Goal: Transaction & Acquisition: Purchase product/service

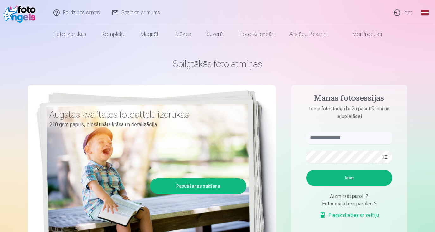
click at [400, 13] on link "Ieiet" at bounding box center [403, 12] width 30 height 25
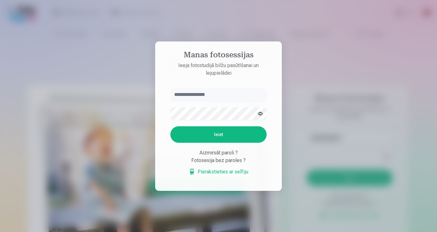
click at [186, 95] on input "text" at bounding box center [218, 94] width 96 height 13
type input "**********"
click at [201, 137] on button "Ieiet" at bounding box center [218, 134] width 96 height 16
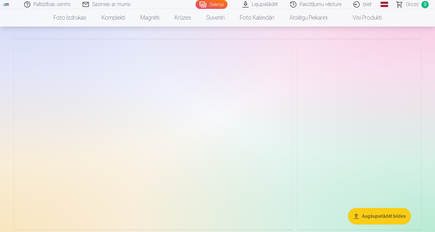
scroll to position [3648, 0]
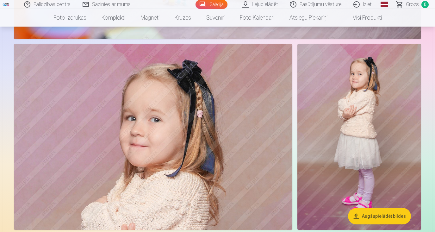
click at [334, 139] on img at bounding box center [360, 137] width 124 height 186
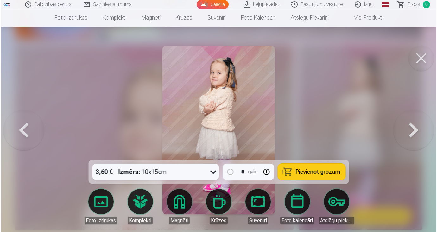
scroll to position [3661, 0]
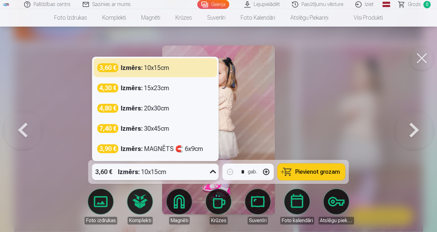
click at [215, 171] on icon at bounding box center [213, 172] width 10 height 10
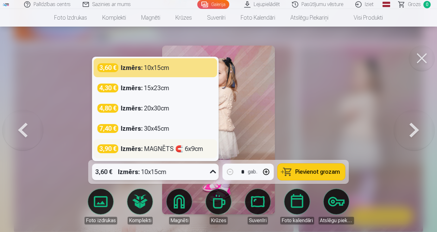
click at [139, 148] on strong "Izmērs :" at bounding box center [132, 148] width 22 height 9
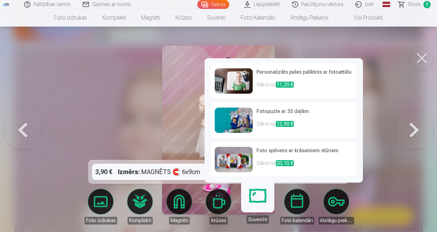
click at [402, 154] on div at bounding box center [218, 116] width 437 height 232
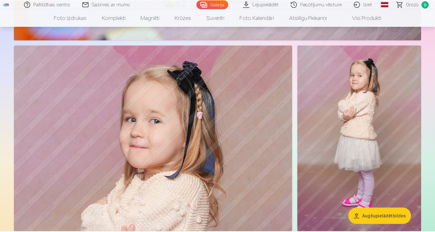
scroll to position [3648, 0]
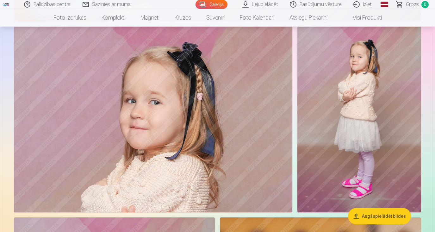
click at [335, 161] on img at bounding box center [360, 120] width 124 height 186
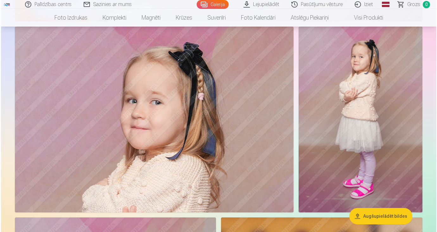
scroll to position [3679, 0]
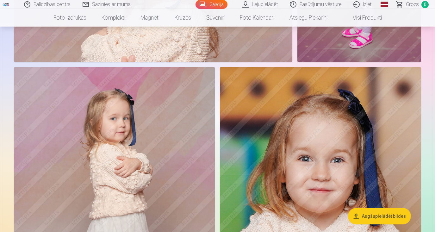
scroll to position [3815, 0]
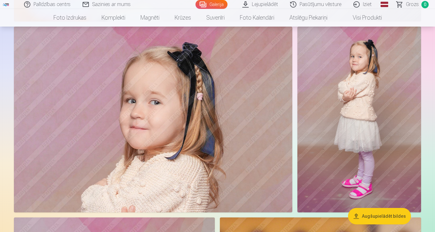
click at [136, 113] on img at bounding box center [153, 120] width 279 height 186
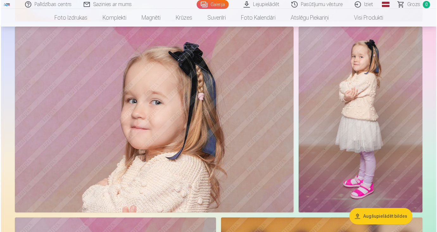
scroll to position [3679, 0]
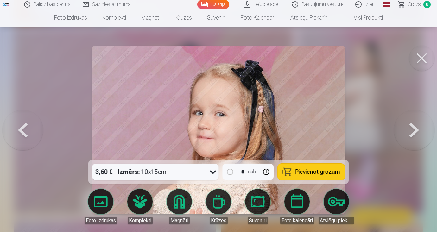
click at [422, 59] on button at bounding box center [421, 58] width 25 height 25
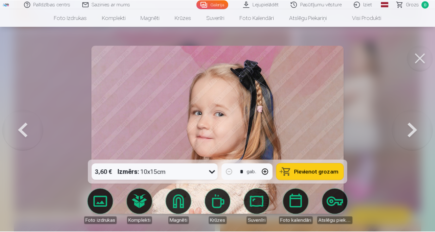
scroll to position [3666, 0]
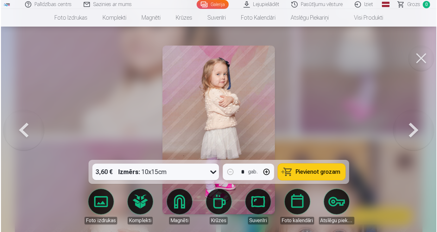
scroll to position [3757, 0]
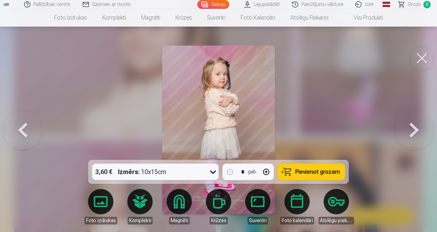
click at [424, 57] on button at bounding box center [421, 58] width 25 height 25
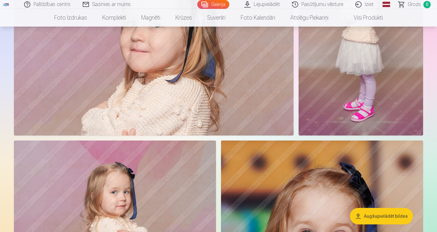
scroll to position [3744, 0]
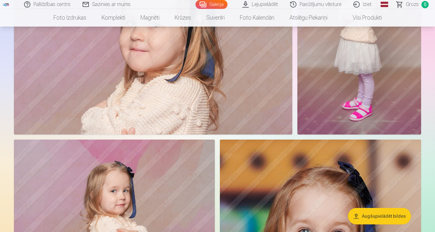
click at [159, 93] on img at bounding box center [153, 42] width 279 height 186
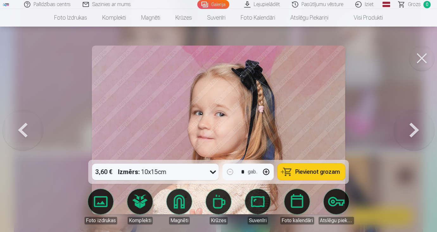
click at [172, 205] on link "Magnēti" at bounding box center [178, 206] width 35 height 35
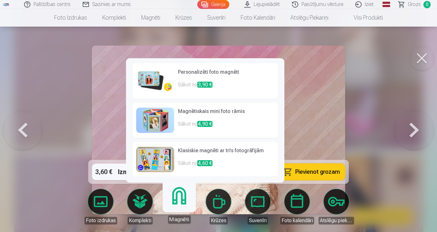
click at [173, 205] on link "Magnēti" at bounding box center [179, 204] width 39 height 39
click at [341, 139] on img at bounding box center [218, 130] width 253 height 169
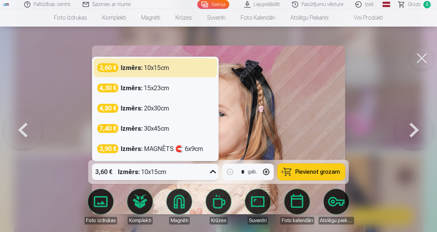
click at [212, 172] on icon at bounding box center [213, 171] width 6 height 3
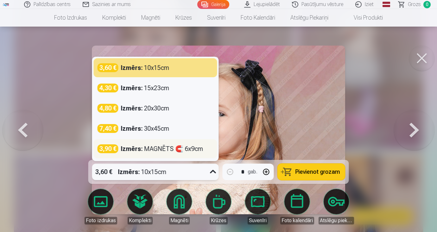
click at [164, 148] on div "Izmērs : MAGNĒTS 🧲 6x9cm" at bounding box center [162, 148] width 82 height 9
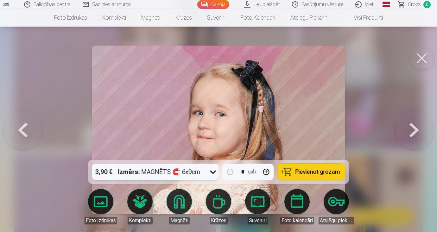
click at [305, 174] on span "Pievienot grozam" at bounding box center [317, 172] width 45 height 6
click at [413, 6] on span "Grozs" at bounding box center [414, 5] width 13 height 8
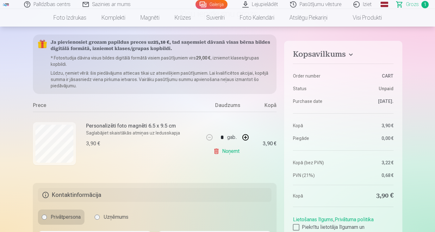
scroll to position [53, 0]
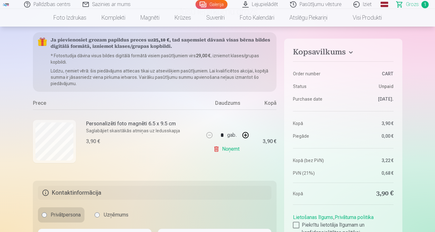
click at [246, 137] on button "button" at bounding box center [245, 135] width 15 height 15
type input "*"
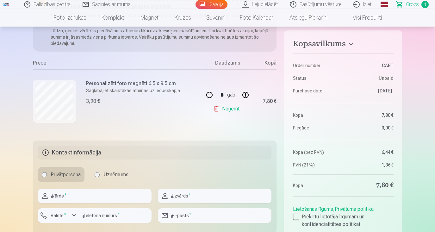
scroll to position [103, 0]
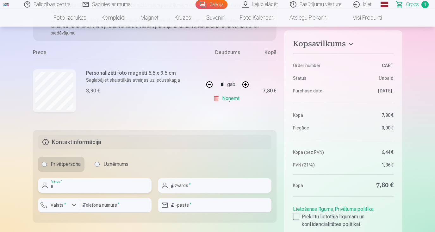
click at [105, 191] on input "text" at bounding box center [95, 185] width 114 height 15
type input "********"
click at [203, 189] on input "text" at bounding box center [215, 185] width 114 height 15
type input "********"
click at [202, 206] on input "email" at bounding box center [215, 205] width 114 height 15
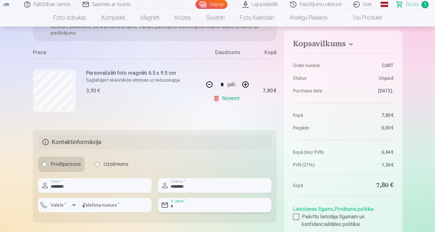
type input "**********"
click at [106, 205] on input "number" at bounding box center [115, 205] width 72 height 15
type input "********"
click at [73, 206] on div "button" at bounding box center [74, 205] width 8 height 8
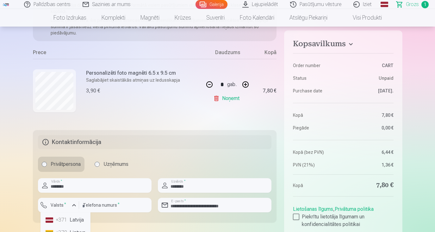
click at [72, 221] on li "+371 Latvija" at bounding box center [65, 220] width 45 height 13
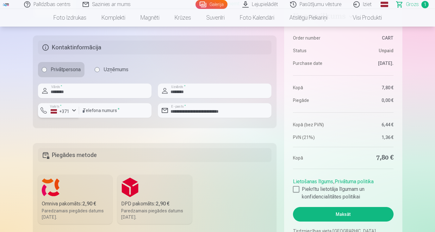
scroll to position [229, 0]
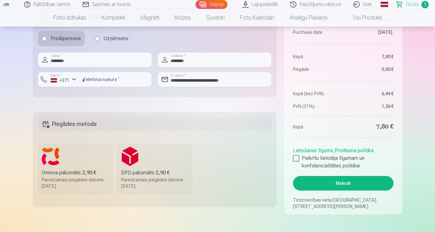
click at [68, 175] on div "Omniva pakomāts : 2,90 €" at bounding box center [75, 173] width 67 height 8
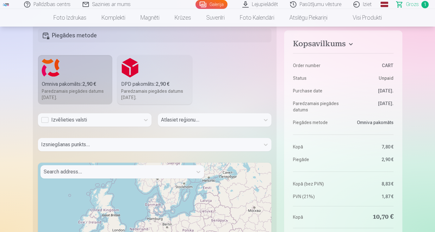
scroll to position [317, 0]
click at [62, 122] on div "Izvēlieties valsti" at bounding box center [89, 121] width 96 height 8
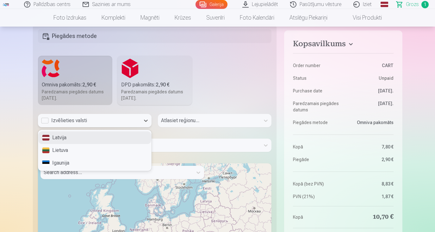
click at [63, 139] on div "Latvija" at bounding box center [94, 137] width 113 height 13
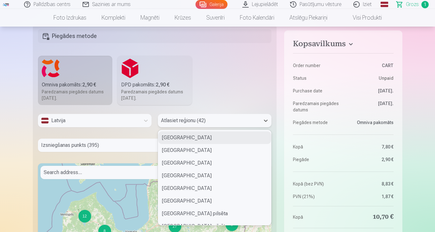
click at [179, 119] on div at bounding box center [209, 120] width 96 height 9
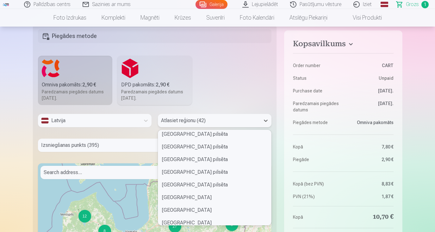
scroll to position [91, 0]
click at [170, 209] on div "Kuldīgas novads" at bounding box center [214, 211] width 113 height 13
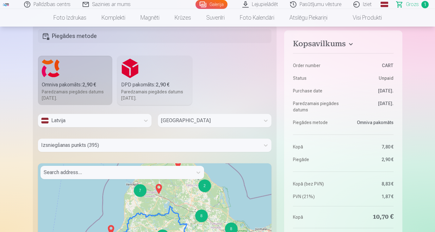
click at [161, 188] on img at bounding box center [159, 188] width 10 height 15
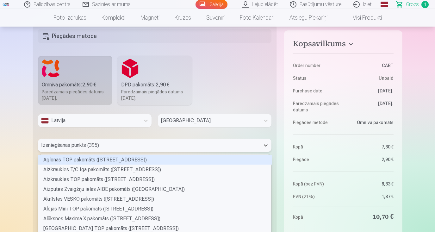
click at [104, 144] on div "Aglonas TOP pakomāts (Somersētas iela 33), 1 of 395. 395 results available. Use…" at bounding box center [155, 145] width 234 height 13
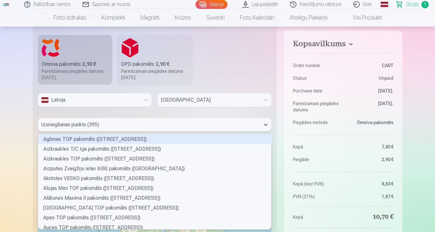
scroll to position [93, 232]
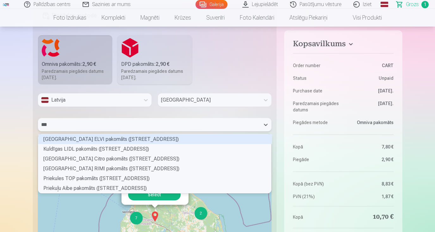
type input "****"
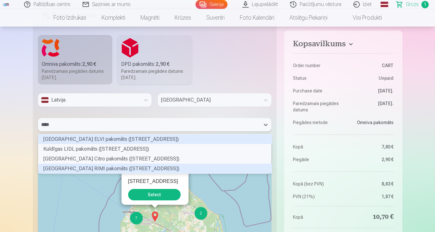
click at [65, 169] on div "Kuldīgas Sūru ielas RIMI pakomāts (Sūru iela 2)" at bounding box center [155, 169] width 234 height 10
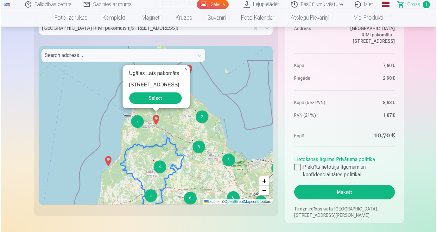
scroll to position [436, 0]
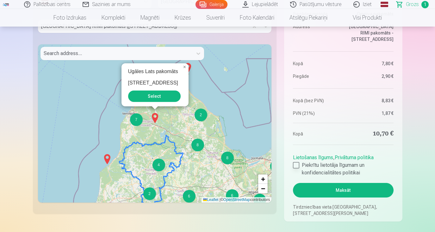
click at [297, 164] on div at bounding box center [296, 165] width 6 height 6
click at [324, 188] on button "Maksāt" at bounding box center [343, 190] width 100 height 15
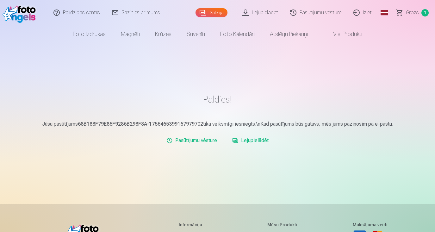
click at [368, 13] on link "Iziet" at bounding box center [363, 12] width 30 height 25
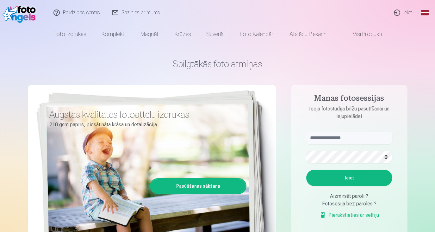
click at [346, 196] on div "Aizmirsāt paroli ?" at bounding box center [349, 196] width 86 height 8
click at [403, 13] on link "Ieiet" at bounding box center [403, 12] width 30 height 25
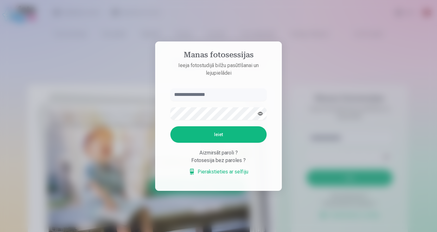
click at [213, 173] on link "Pierakstieties ar selfiju" at bounding box center [219, 172] width 60 height 8
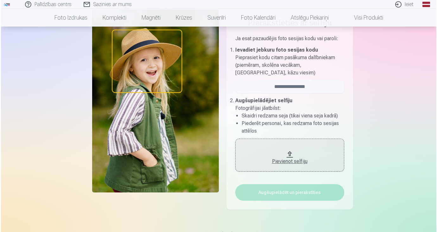
scroll to position [49, 0]
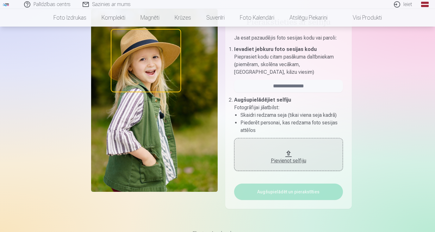
click at [407, 4] on link "Ieiet" at bounding box center [403, 4] width 30 height 9
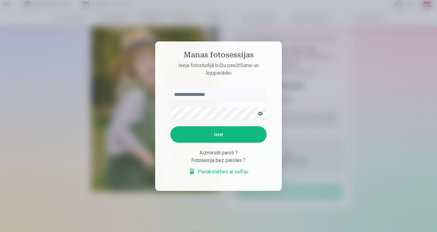
click at [247, 95] on input "text" at bounding box center [218, 94] width 96 height 13
type input "**********"
click at [236, 136] on button "Ieiet" at bounding box center [218, 134] width 96 height 16
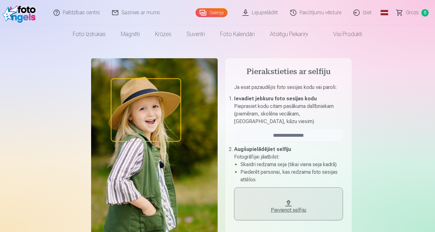
scroll to position [49, 0]
